Goal: Information Seeking & Learning: Learn about a topic

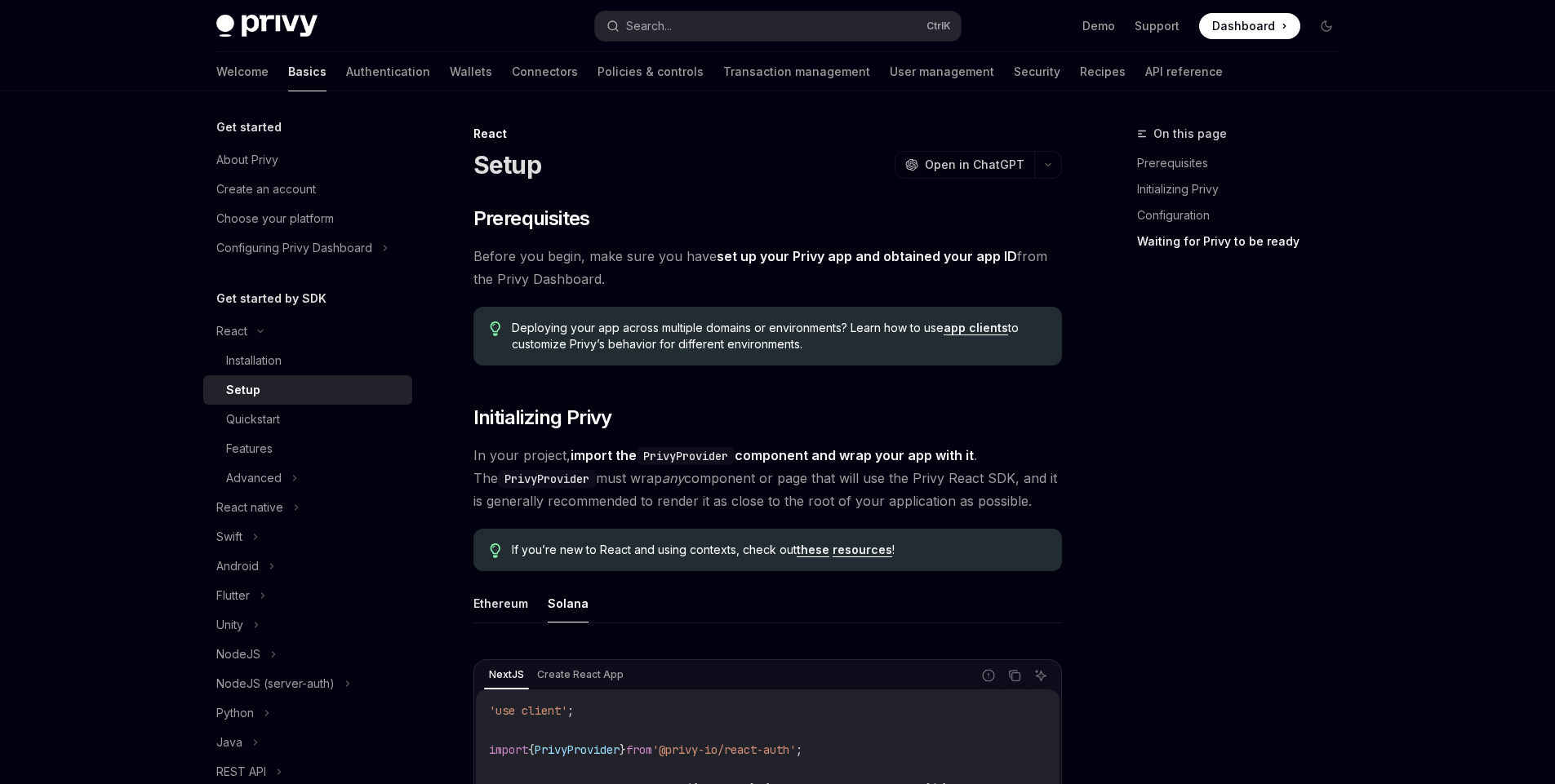
scroll to position [1608, 0]
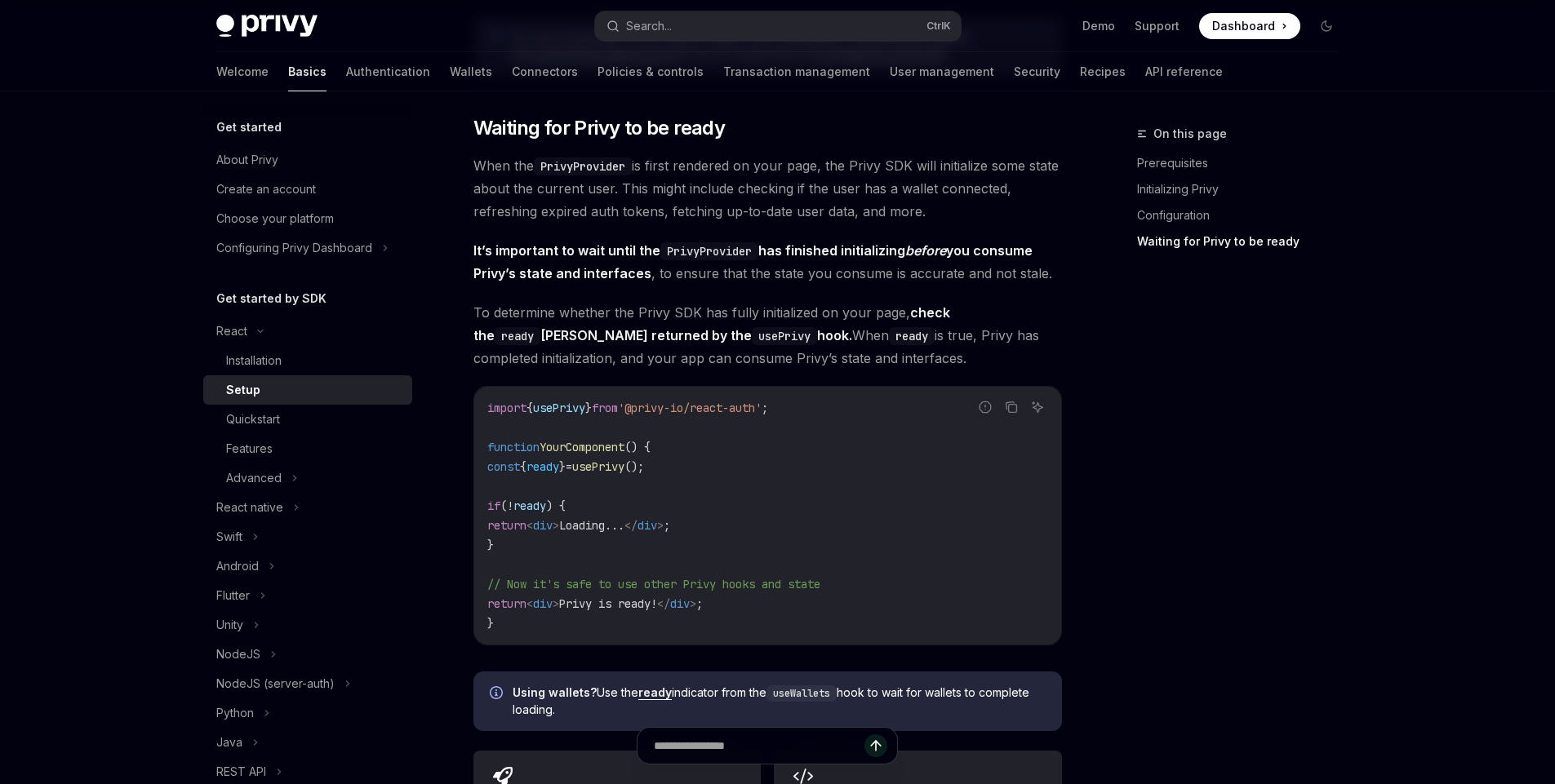
click at [602, 312] on span "To determine whether the Privy SDK has fully initialized on your page, check th…" at bounding box center [767, 335] width 588 height 68
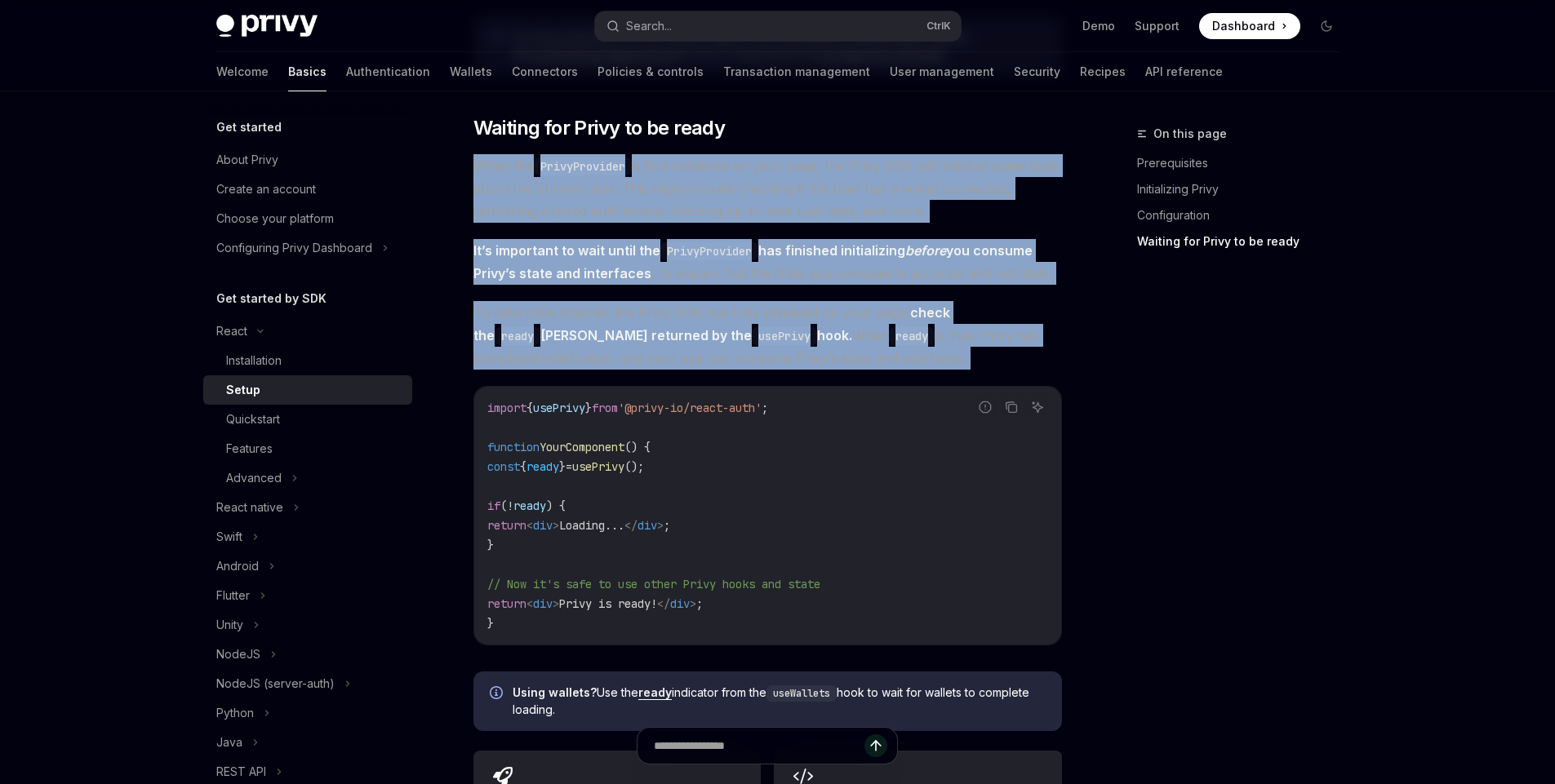
drag, startPoint x: 602, startPoint y: 312, endPoint x: 673, endPoint y: 175, distance: 154.3
click at [671, 179] on span "When the PrivyProvider is first rendered on your page, the Privy SDK will initi…" at bounding box center [767, 188] width 588 height 68
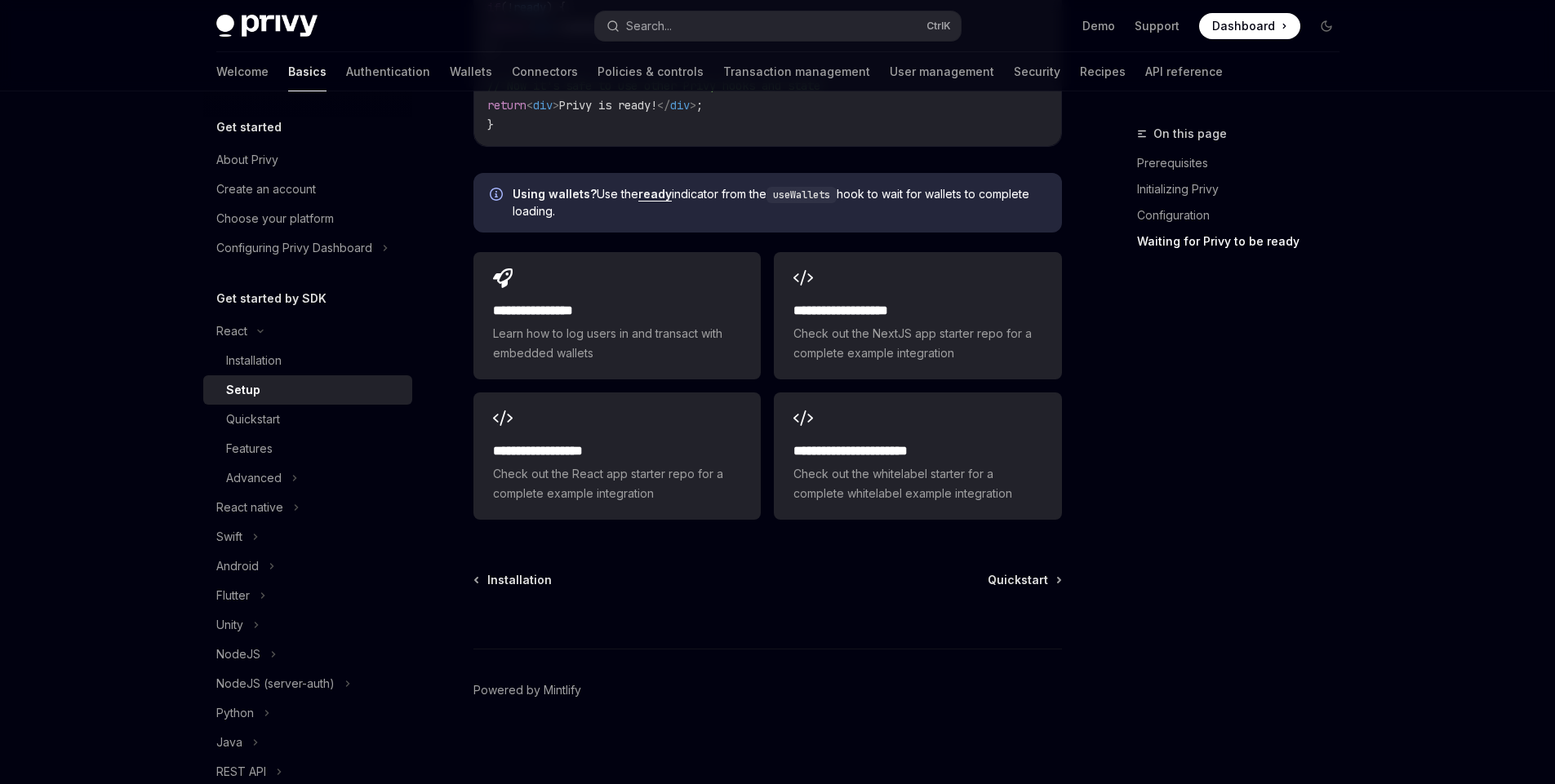
scroll to position [2112, 0]
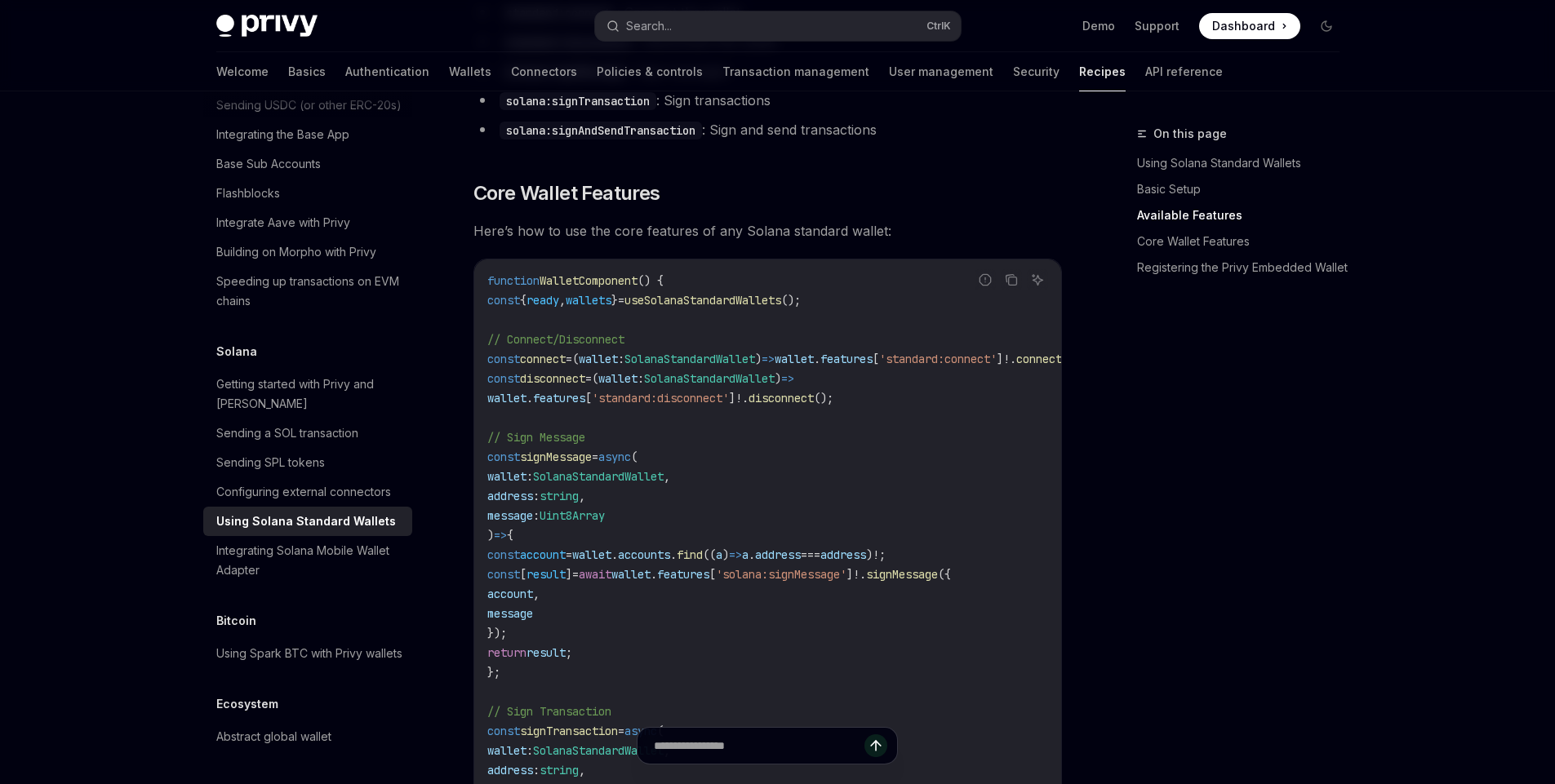
scroll to position [701, 0]
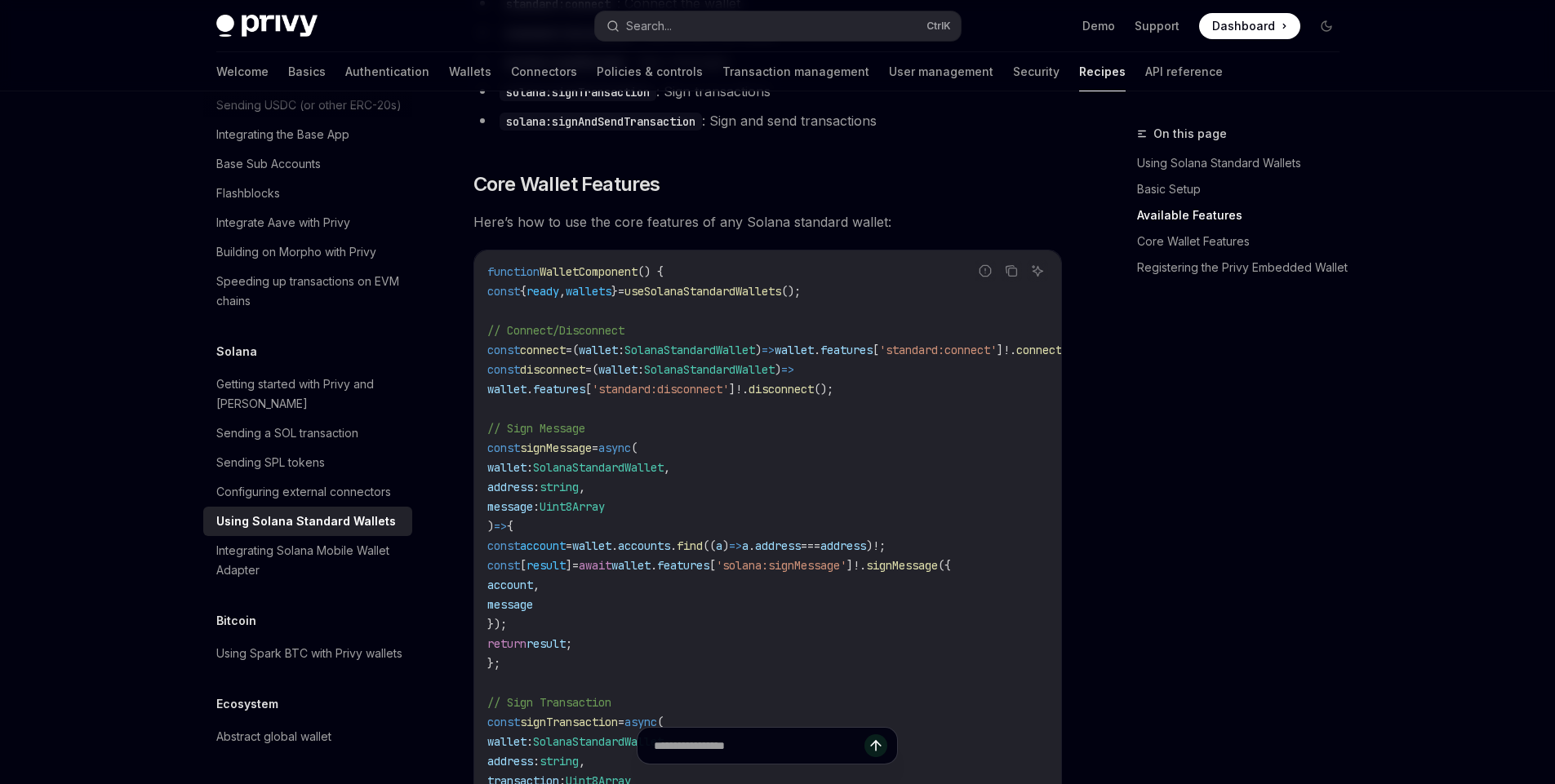
click at [645, 230] on span "Here’s how to use the core features of any Solana standard wallet:" at bounding box center [767, 221] width 588 height 23
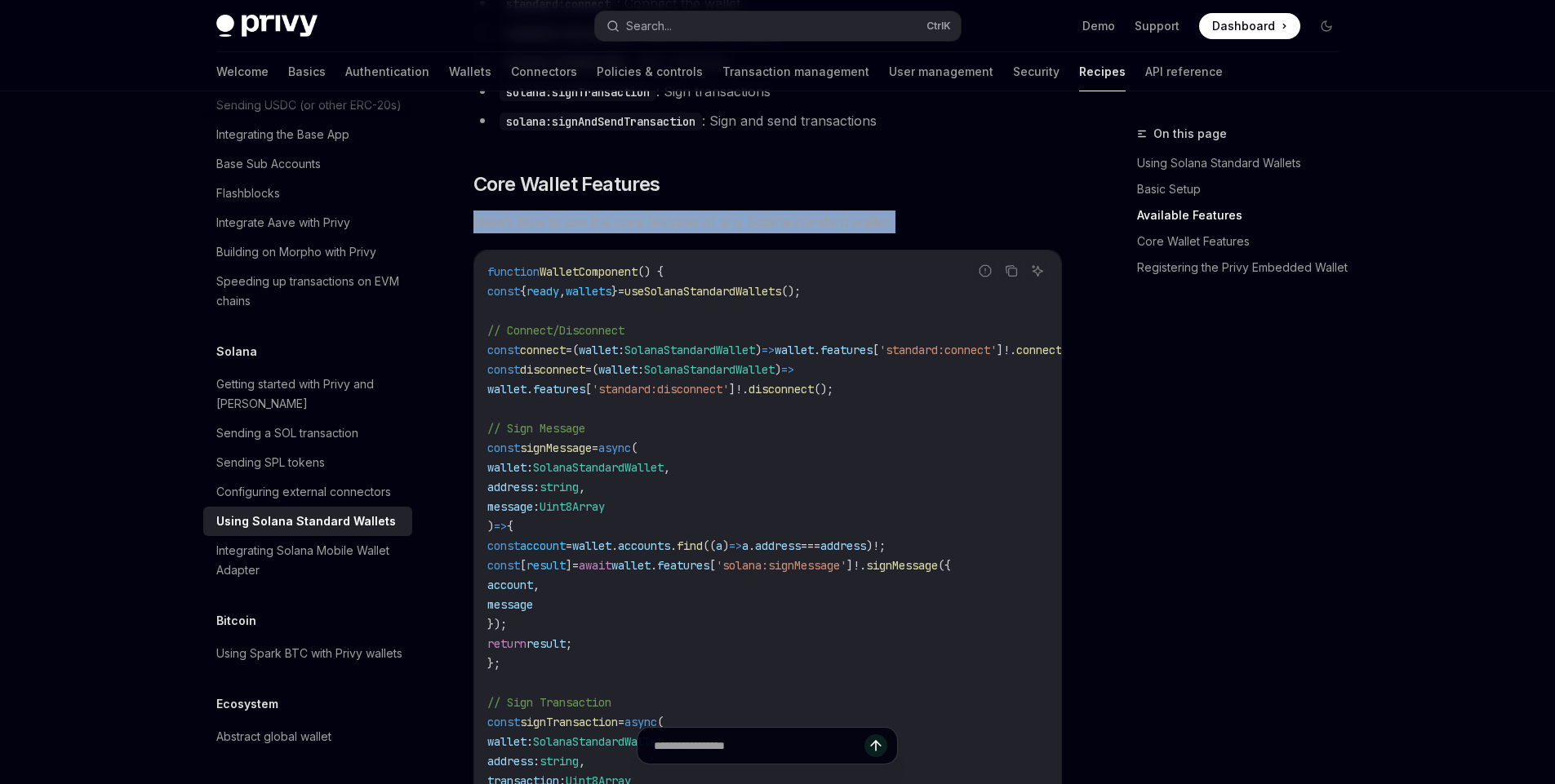
click at [645, 230] on span "Here’s how to use the core features of any Solana standard wallet:" at bounding box center [767, 221] width 588 height 23
click at [685, 233] on span "Here’s how to use the core features of any Solana standard wallet:" at bounding box center [767, 221] width 588 height 23
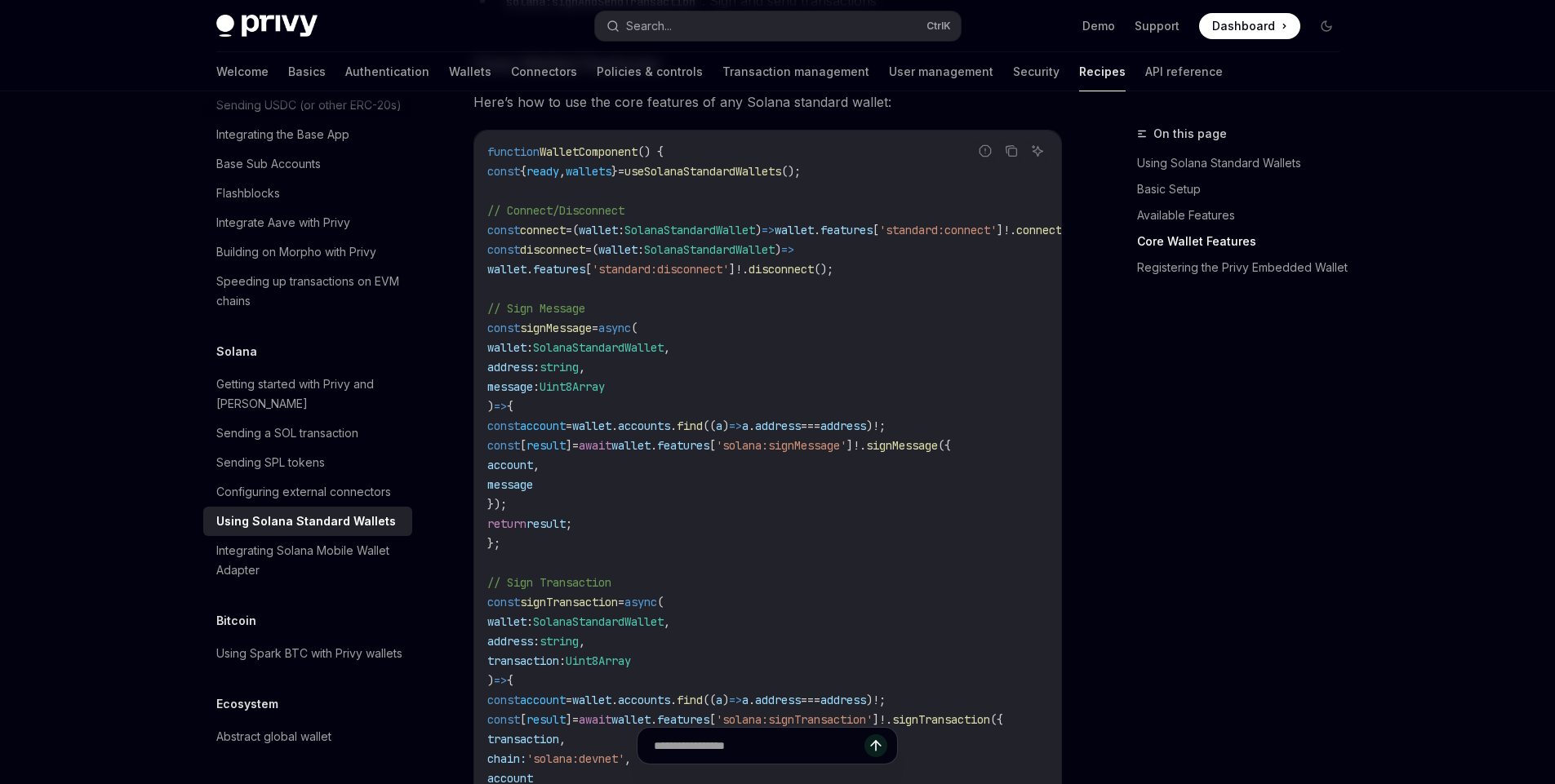
scroll to position [0, 144]
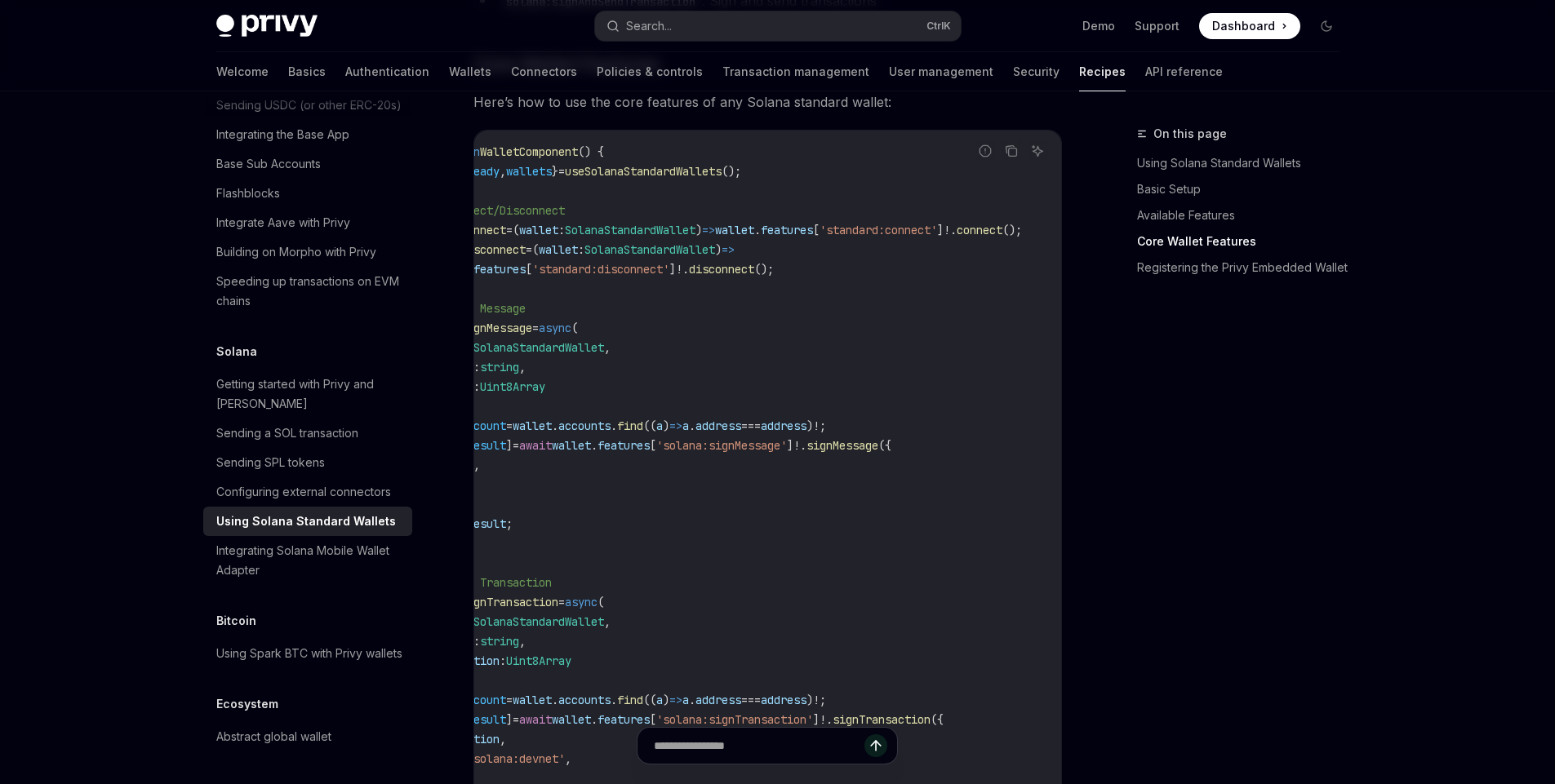
click at [699, 348] on code "function WalletComponent () { const { ready , wallets } = useSolanaStandardWall…" at bounding box center [744, 641] width 634 height 999
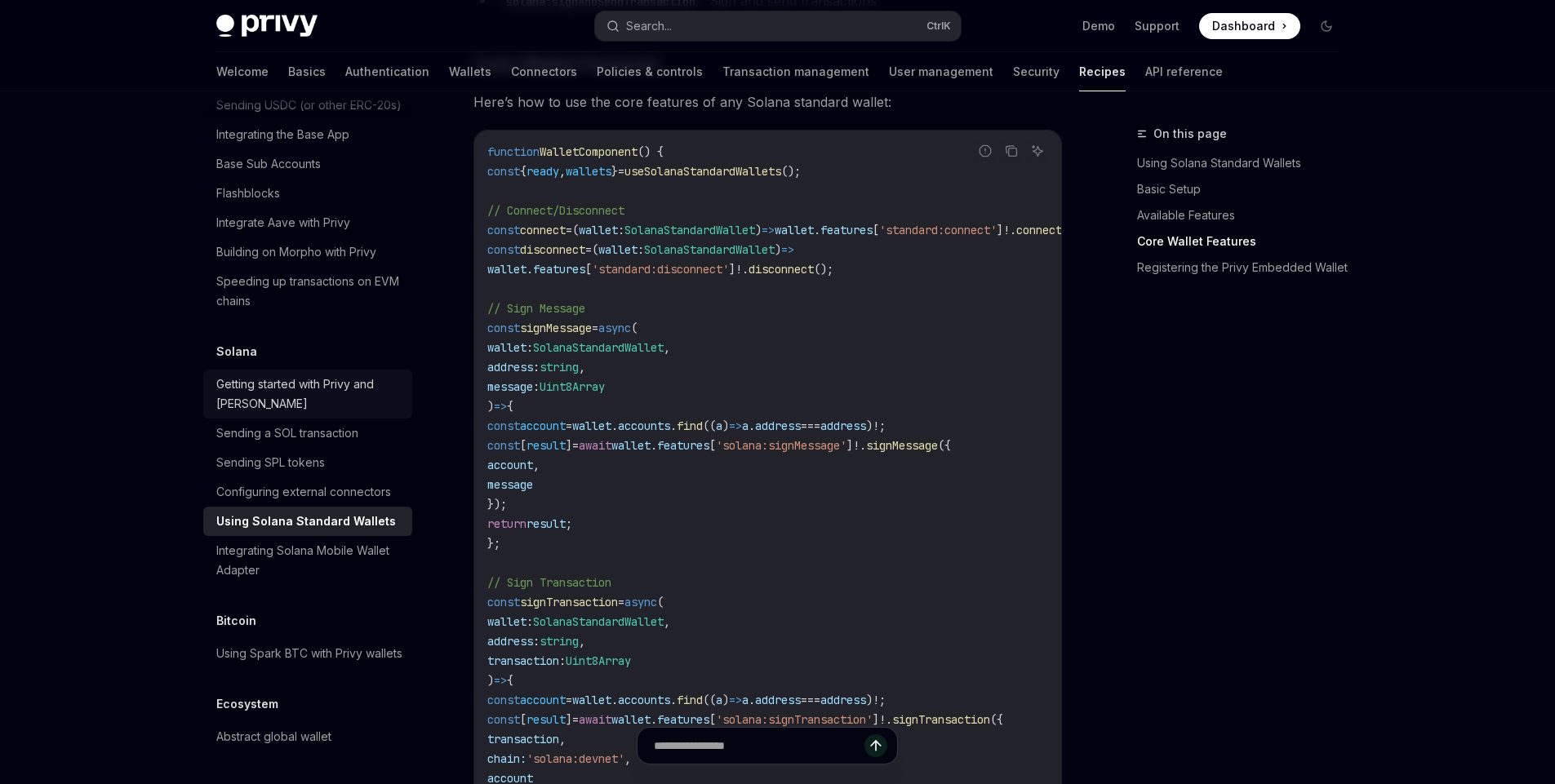
click at [316, 374] on div "Getting started with Privy and Solana" at bounding box center [309, 394] width 186 height 40
type textarea "*"
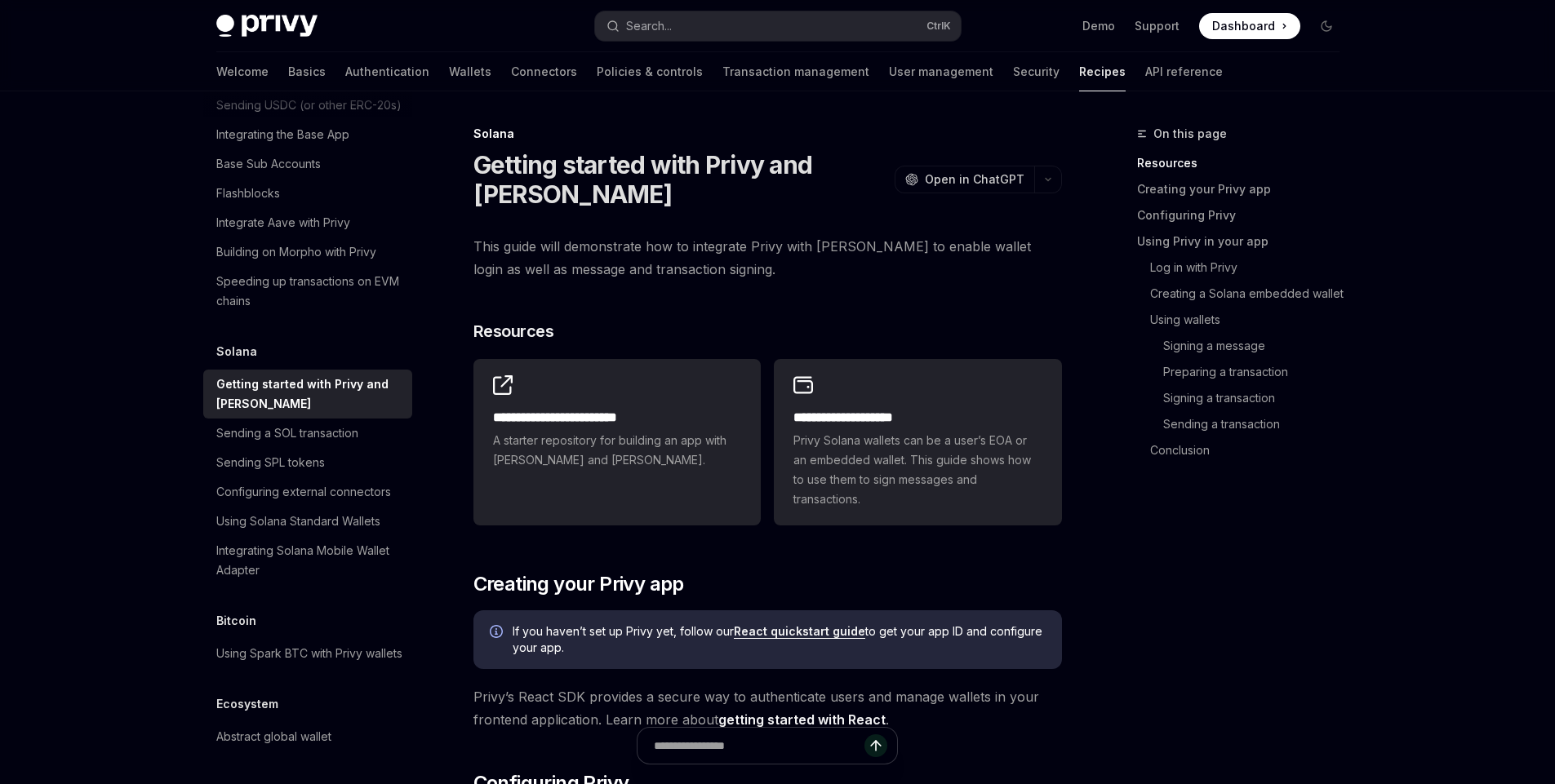
click at [603, 273] on span "This guide will demonstrate how to integrate Privy with Solana to enable wallet…" at bounding box center [767, 257] width 588 height 45
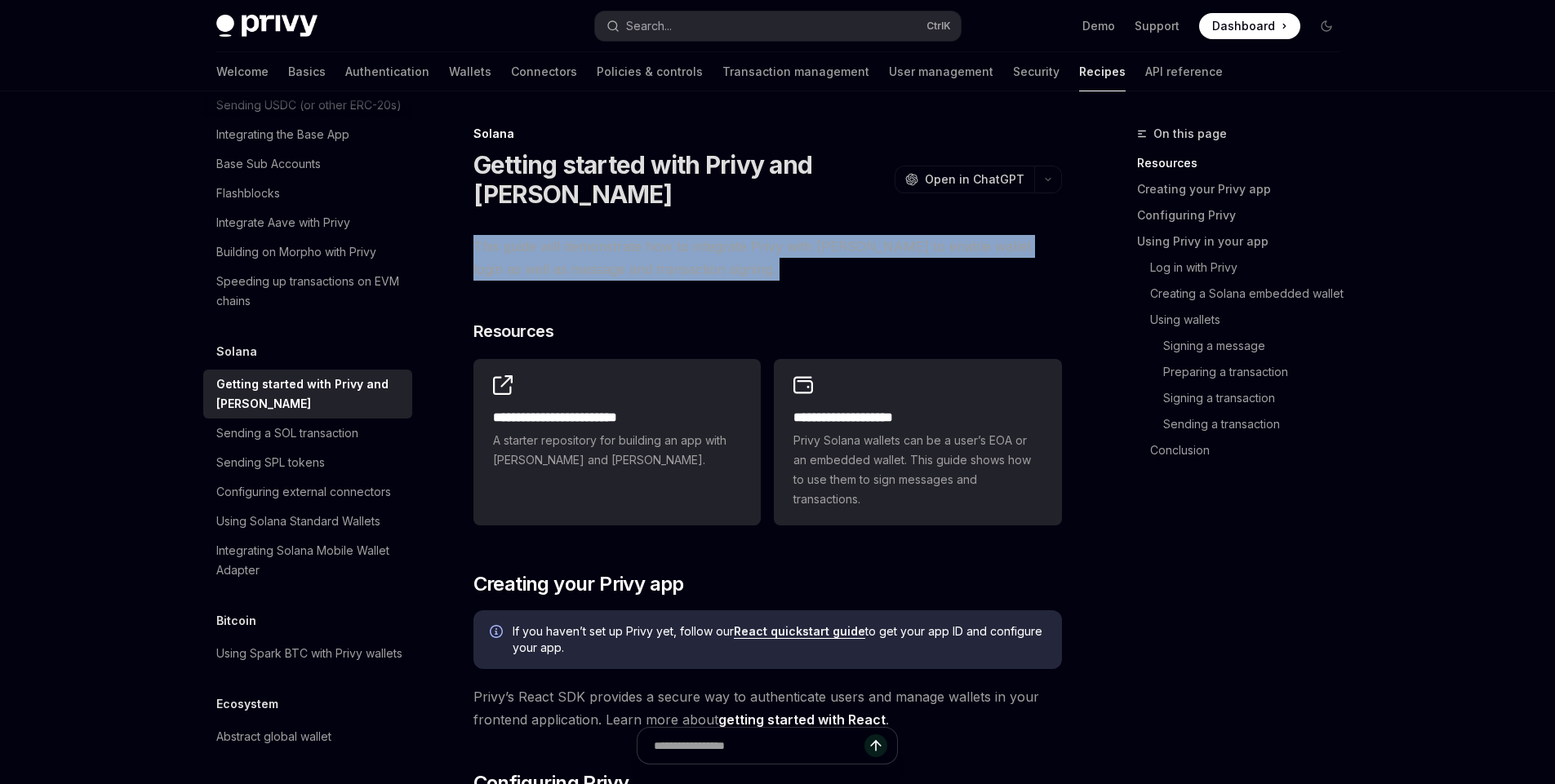
click at [603, 273] on span "This guide will demonstrate how to integrate Privy with Solana to enable wallet…" at bounding box center [767, 257] width 588 height 45
click at [648, 257] on span "This guide will demonstrate how to integrate Privy with Solana to enable wallet…" at bounding box center [767, 257] width 588 height 45
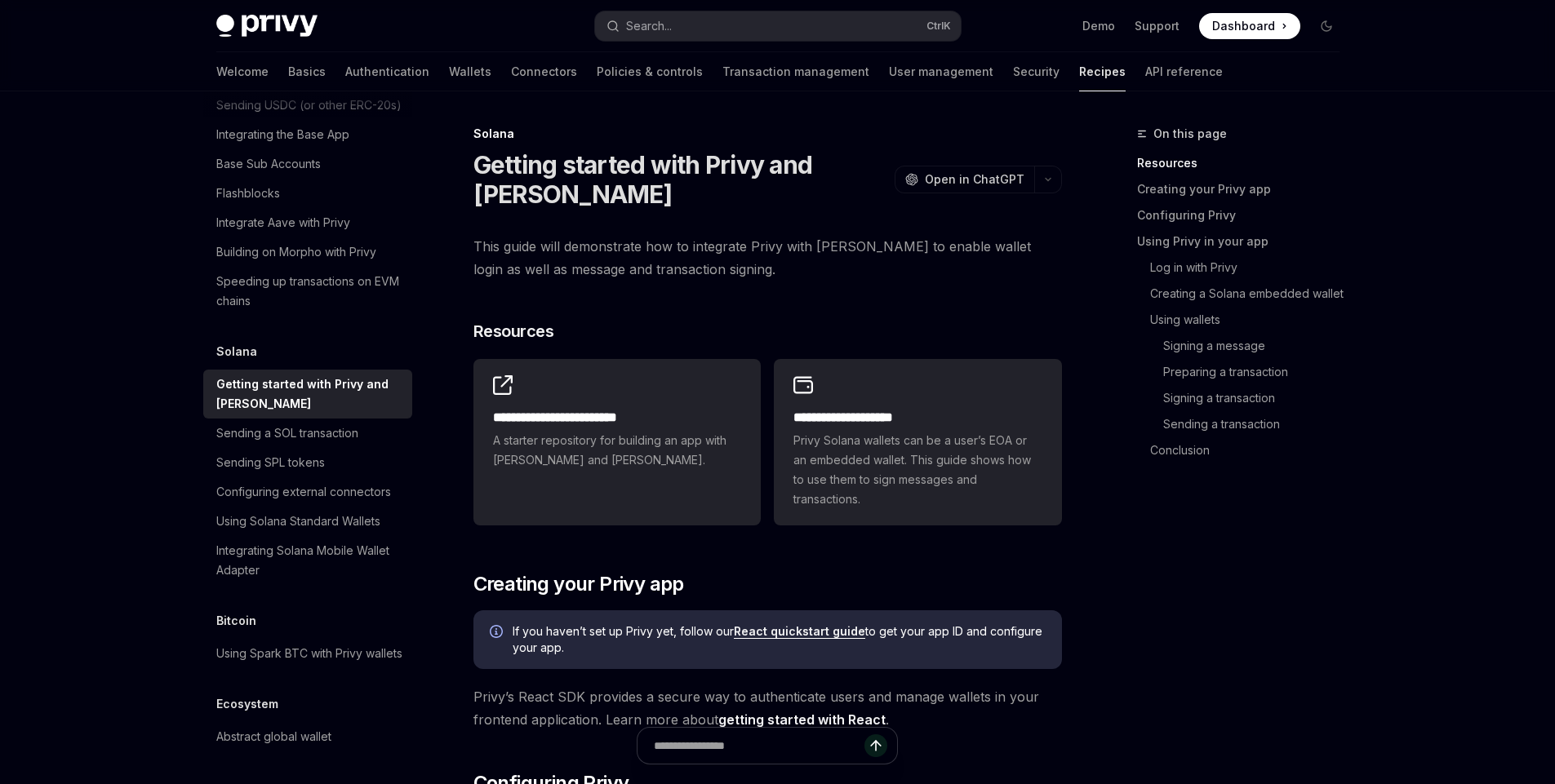
click at [639, 263] on span "This guide will demonstrate how to integrate Privy with Solana to enable wallet…" at bounding box center [767, 257] width 588 height 45
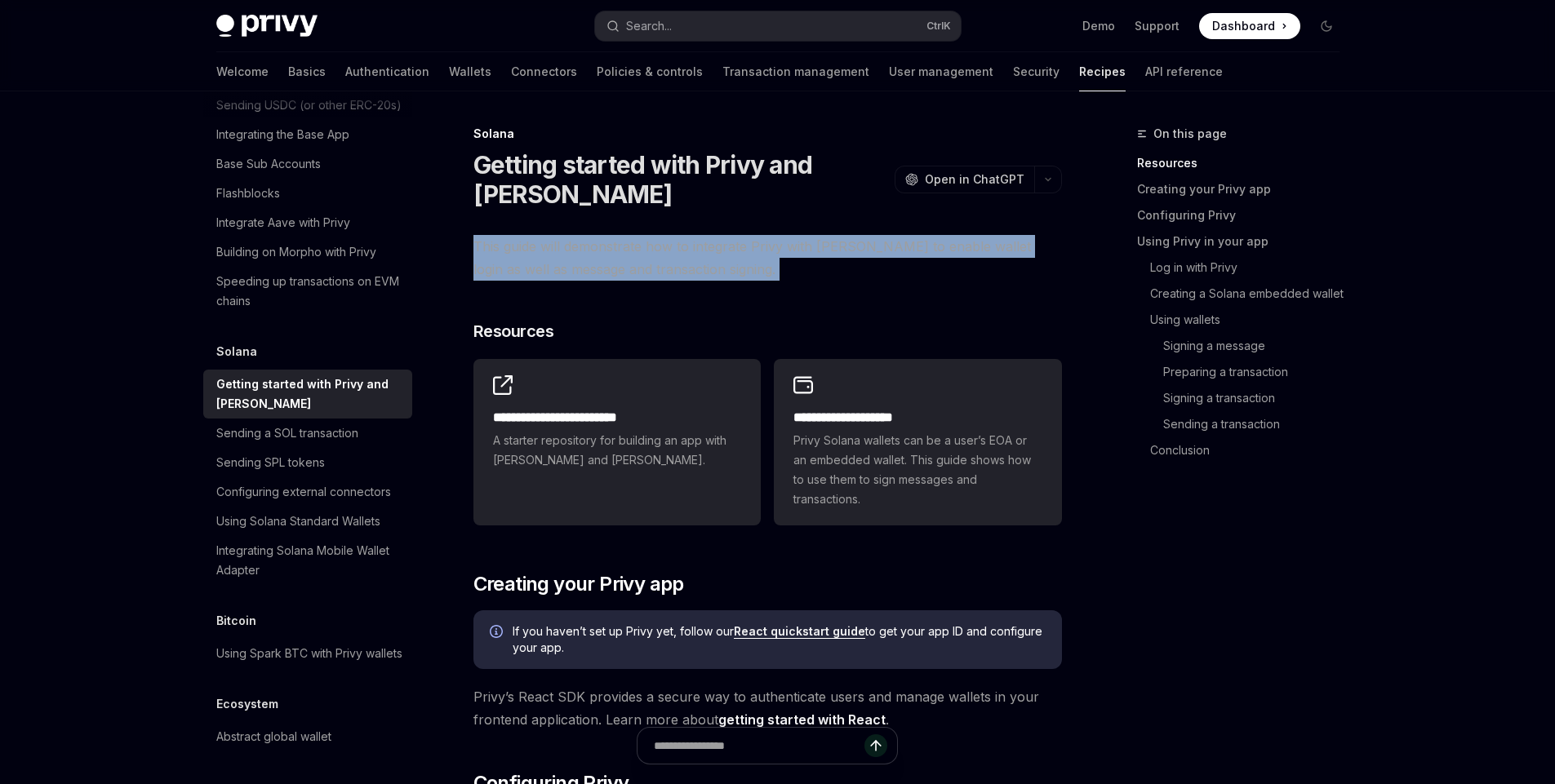
click at [639, 263] on span "This guide will demonstrate how to integrate Privy with Solana to enable wallet…" at bounding box center [767, 257] width 588 height 45
click at [595, 267] on span "This guide will demonstrate how to integrate Privy with Solana to enable wallet…" at bounding box center [767, 257] width 588 height 45
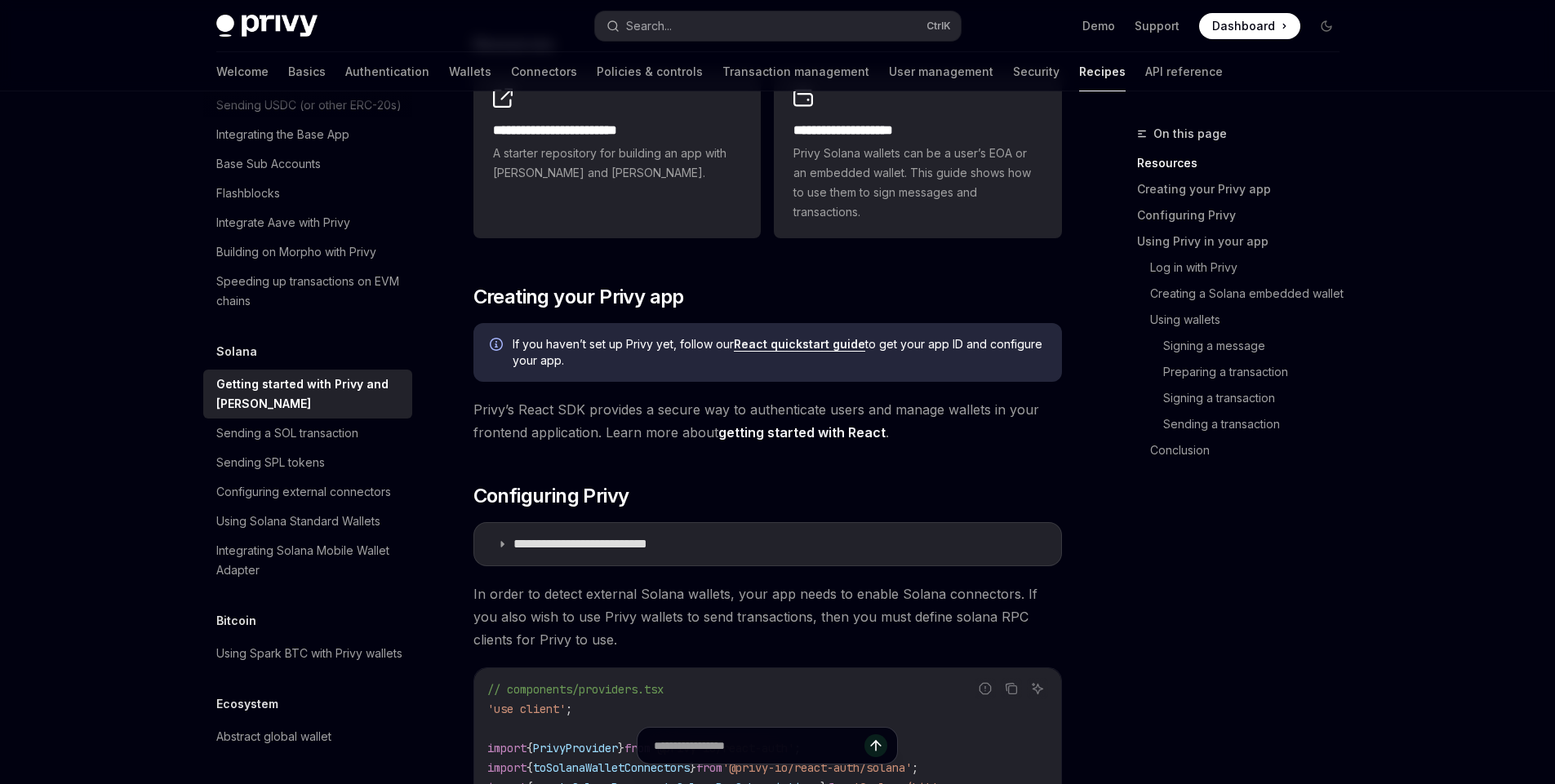
scroll to position [289, 0]
click at [606, 342] on span "If you haven’t set up Privy yet, follow our React quickstart guide to get your …" at bounding box center [778, 351] width 533 height 33
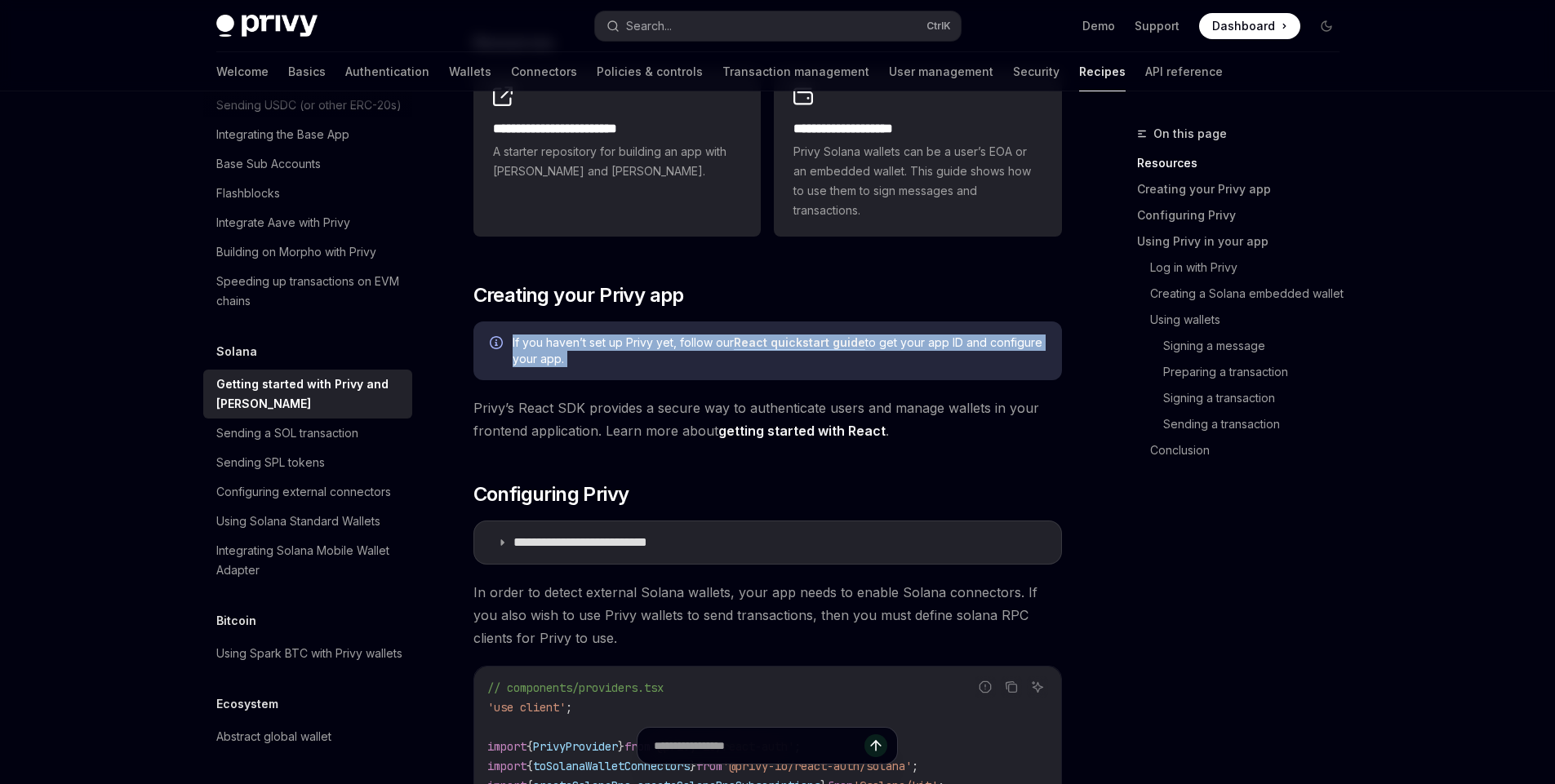
click at [606, 342] on span "If you haven’t set up Privy yet, follow our React quickstart guide to get your …" at bounding box center [778, 351] width 533 height 33
click at [629, 346] on span "If you haven’t set up Privy yet, follow our React quickstart guide to get your …" at bounding box center [778, 351] width 533 height 33
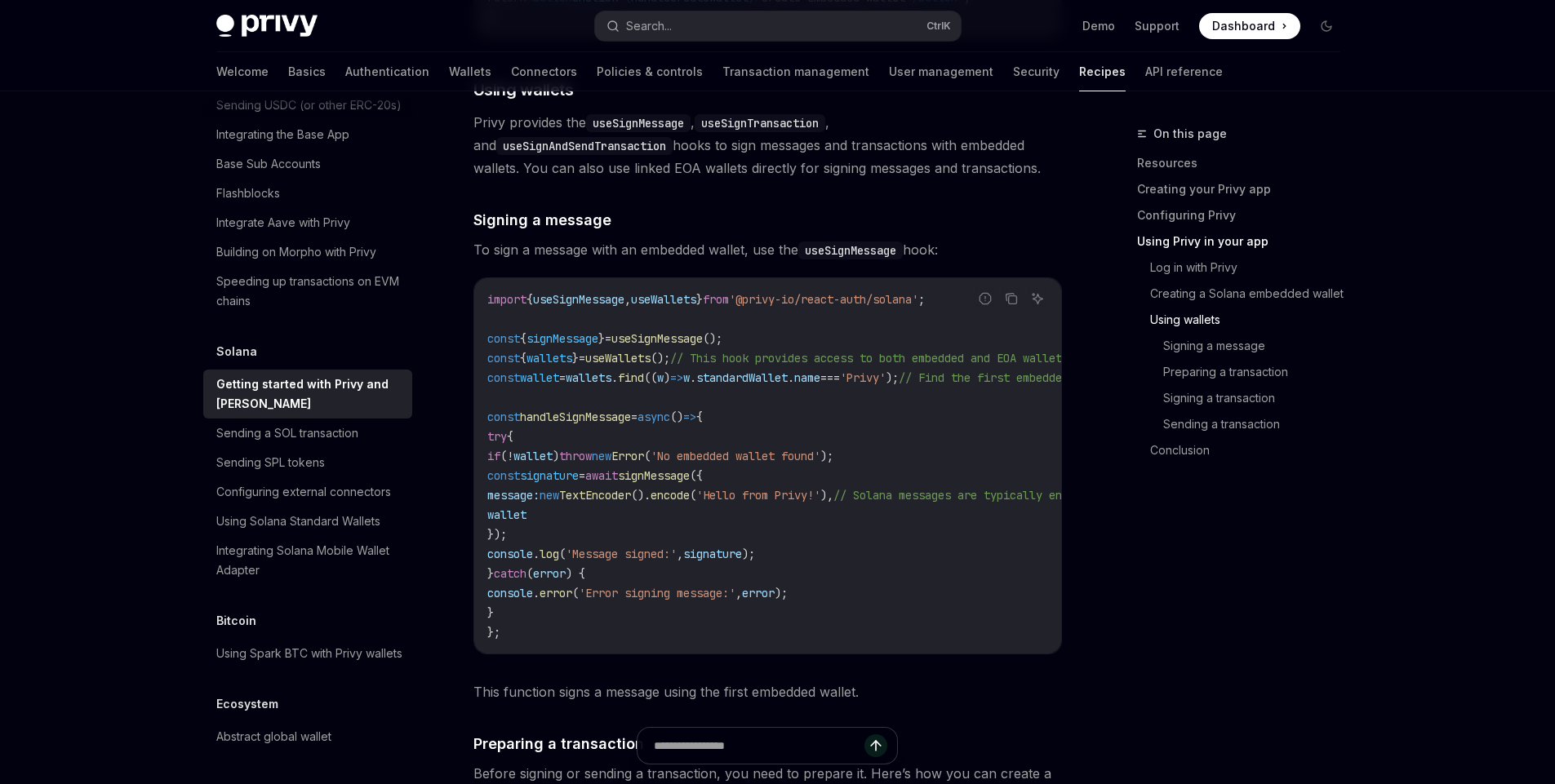
scroll to position [3152, 0]
